Goal: Find contact information: Find contact information

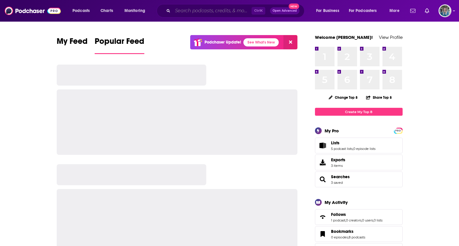
click at [208, 9] on input "Search podcasts, credits, & more..." at bounding box center [212, 10] width 79 height 9
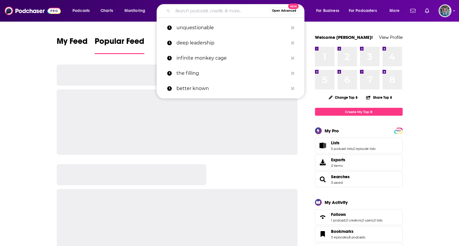
paste input "A Millennial Mind"
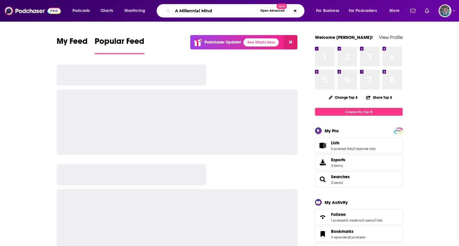
type input "A Millennial Mind"
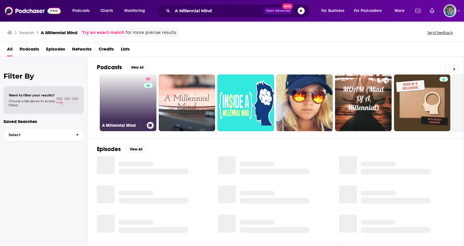
click at [129, 123] on h3 "A Millennial Mind" at bounding box center [123, 125] width 42 height 5
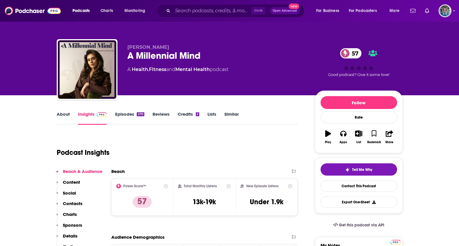
scroll to position [73, 0]
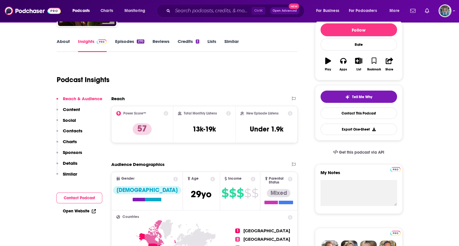
click at [73, 128] on p "Contacts" at bounding box center [73, 131] width 20 height 6
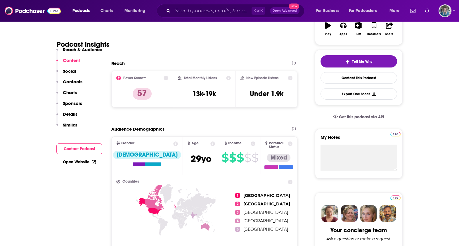
scroll to position [31, 0]
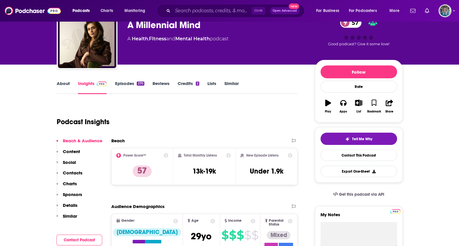
click at [126, 83] on link "Episodes 270" at bounding box center [129, 87] width 29 height 13
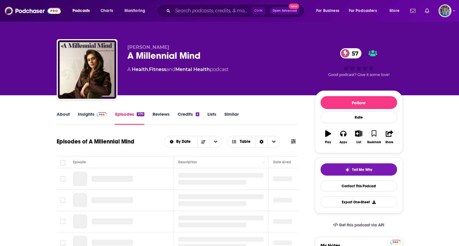
click at [66, 116] on link "About" at bounding box center [63, 117] width 13 height 13
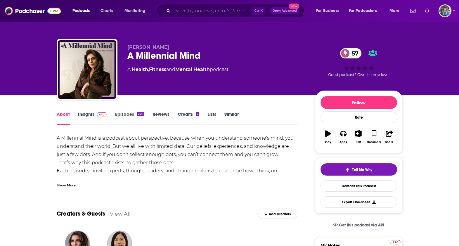
click at [224, 12] on input "Search podcasts, credits, & more..." at bounding box center [212, 10] width 79 height 9
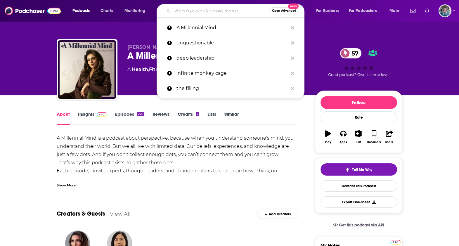
click at [229, 11] on input "Search podcasts, credits, & more..." at bounding box center [221, 10] width 97 height 9
paste input "Untapped with [PERSON_NAME]"
type input "Untapped with [PERSON_NAME]"
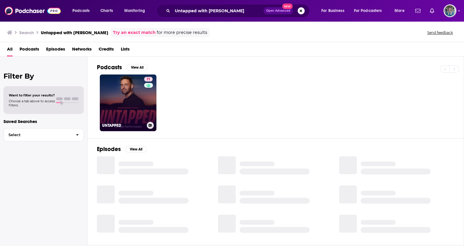
click at [131, 104] on link "71 UNTAPPED" at bounding box center [128, 102] width 57 height 57
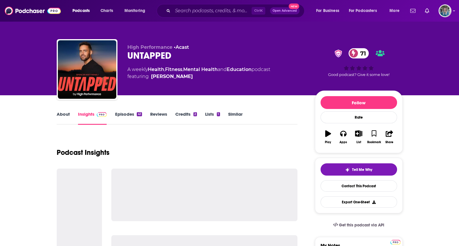
scroll to position [73, 0]
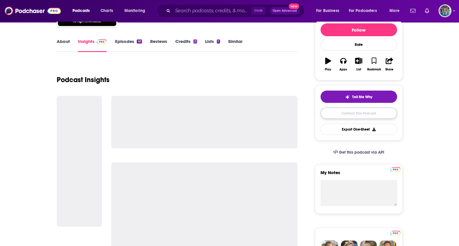
click at [387, 111] on link "Contact This Podcast" at bounding box center [358, 112] width 76 height 11
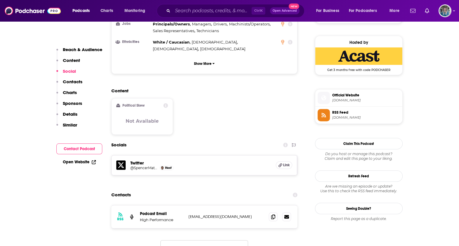
scroll to position [455, 0]
